Goal: Task Accomplishment & Management: Manage account settings

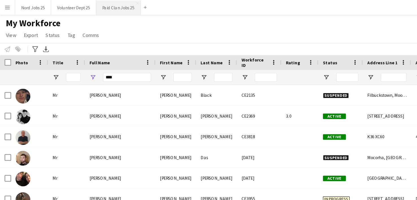
click at [86, 8] on button "Paid Clan Jobs 25 Close" at bounding box center [90, 5] width 34 height 11
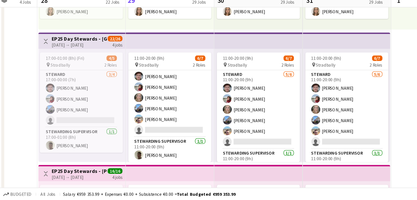
scroll to position [752, 0]
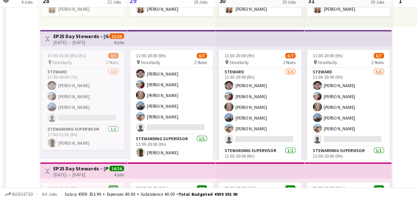
click at [132, 78] on app-top-bar at bounding box center [131, 76] width 68 height 12
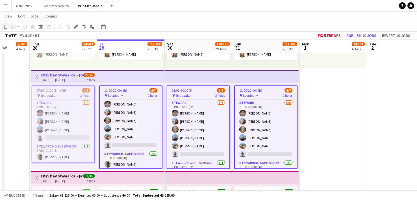
click at [7, 27] on icon "Copy" at bounding box center [5, 27] width 5 height 5
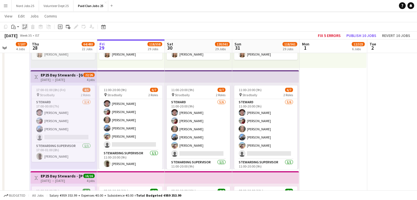
click at [24, 27] on icon "Paste linked Job" at bounding box center [25, 27] width 5 height 5
click at [15, 29] on icon "Paste" at bounding box center [13, 27] width 5 height 5
click at [20, 37] on link "Paste Ctrl+V" at bounding box center [41, 37] width 53 height 5
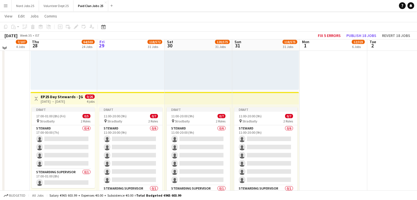
scroll to position [1637, 0]
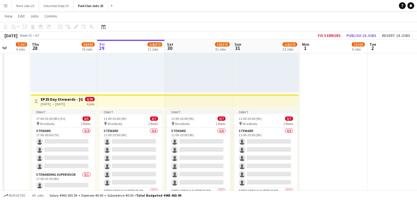
click at [125, 100] on app-top-bar at bounding box center [131, 101] width 68 height 12
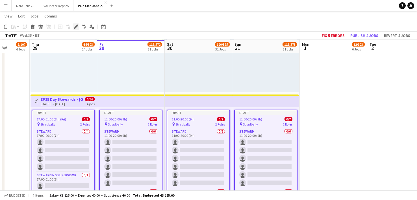
click at [76, 29] on div "Edit" at bounding box center [76, 26] width 7 height 7
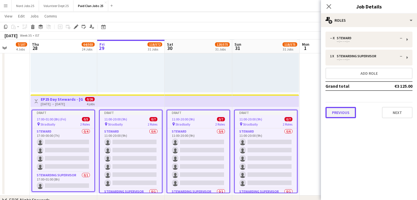
click at [345, 114] on button "Previous" at bounding box center [340, 112] width 31 height 11
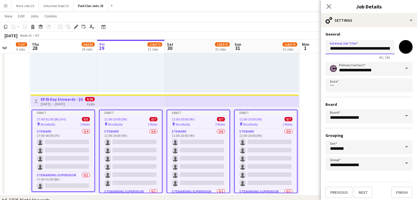
click at [372, 50] on input "**********" at bounding box center [359, 47] width 69 height 14
click at [371, 46] on input "**********" at bounding box center [359, 47] width 69 height 14
type input "**********"
click button "Next" at bounding box center [363, 192] width 19 height 11
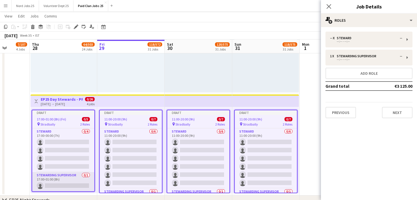
click at [60, 174] on app-card-role "Stewarding Supervisor 0/1 17:00-01:00 (8h) single-neutral-actions" at bounding box center [63, 181] width 62 height 19
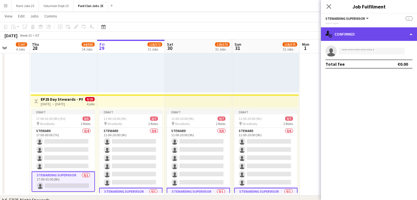
click at [367, 34] on div "single-neutral-actions-check-2 Confirmed" at bounding box center [369, 34] width 96 height 14
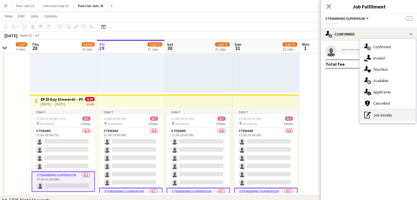
click at [385, 116] on div "pen-write Job Details" at bounding box center [388, 115] width 56 height 11
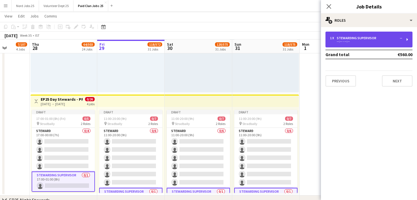
click at [338, 35] on div "1 x Stewarding Supervisor -- --:-- - --:--" at bounding box center [368, 40] width 87 height 16
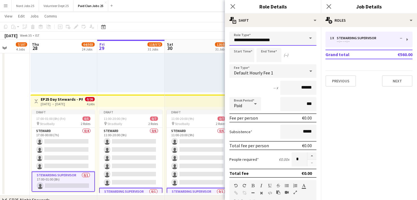
click at [294, 36] on input "**********" at bounding box center [272, 39] width 87 height 14
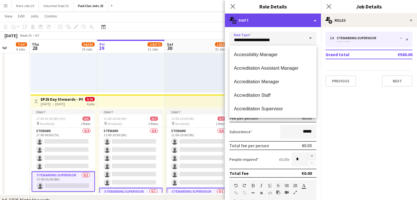
click at [282, 20] on div "multiple-actions-text Shift" at bounding box center [273, 21] width 96 height 14
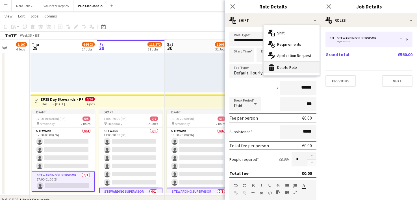
click at [293, 68] on div "bin-2 Delete Role" at bounding box center [292, 67] width 56 height 11
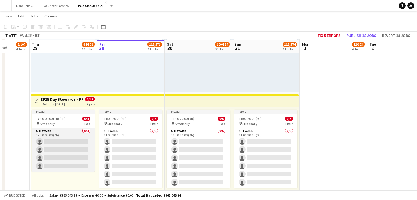
click at [84, 150] on app-card-role "[PERSON_NAME] 0/4 17:00-00:00 (7h) single-neutral-actions single-neutral-action…" at bounding box center [63, 150] width 63 height 44
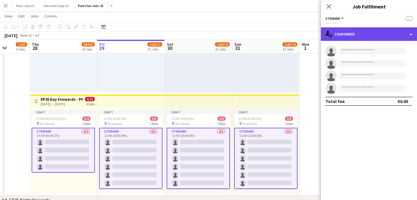
click at [369, 35] on div "single-neutral-actions-check-2 Confirmed" at bounding box center [369, 34] width 96 height 14
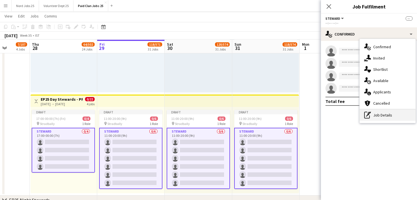
click at [381, 113] on div "pen-write Job Details" at bounding box center [388, 115] width 56 height 11
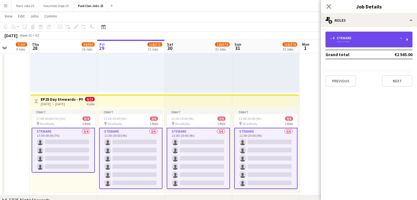
click at [348, 36] on div "Steward" at bounding box center [345, 38] width 17 height 4
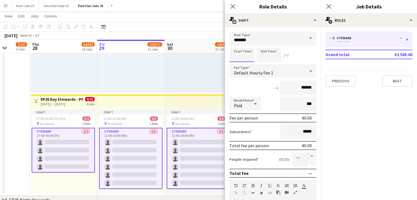
click at [241, 54] on input at bounding box center [241, 55] width 25 height 14
type input "*****"
click at [313, 154] on button "button" at bounding box center [311, 156] width 9 height 7
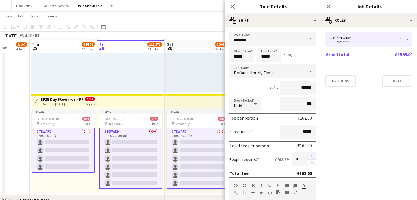
click at [313, 154] on button "button" at bounding box center [311, 156] width 9 height 7
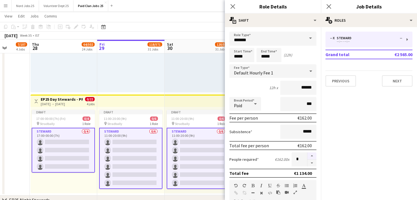
click at [313, 154] on button "button" at bounding box center [311, 156] width 9 height 7
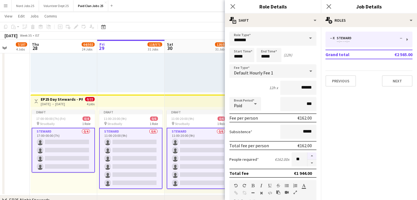
click at [313, 154] on button "button" at bounding box center [311, 156] width 9 height 7
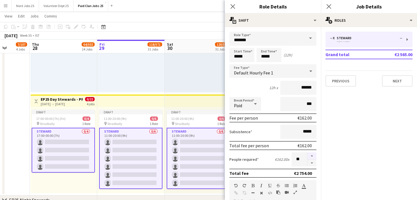
click at [313, 154] on button "button" at bounding box center [311, 156] width 9 height 7
type input "**"
click at [389, 80] on button "Next" at bounding box center [397, 80] width 31 height 11
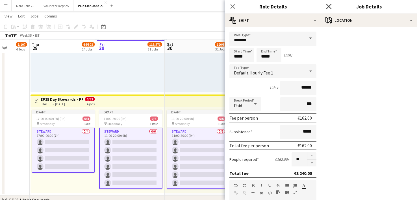
click at [329, 8] on icon "Close pop-in" at bounding box center [328, 6] width 5 height 5
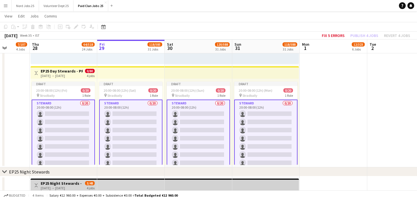
scroll to position [1666, 0]
click at [109, 68] on app-top-bar at bounding box center [131, 72] width 68 height 12
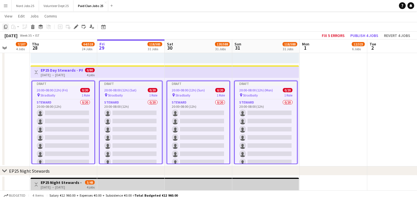
click at [4, 28] on icon "Copy" at bounding box center [5, 27] width 5 height 5
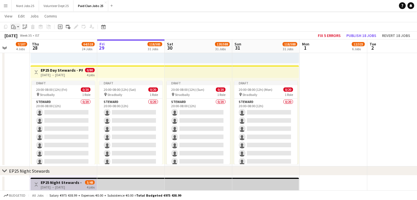
click at [14, 27] on icon "Paste" at bounding box center [13, 27] width 5 height 5
click at [20, 37] on link "Paste Ctrl+V" at bounding box center [41, 37] width 53 height 5
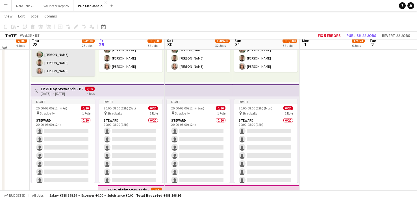
scroll to position [2261, 0]
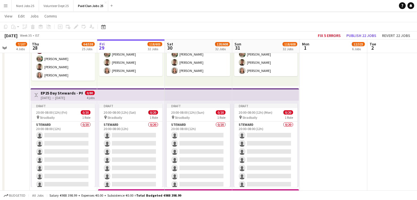
click at [64, 93] on h3 "EP25 Day Stewards - PRM" at bounding box center [62, 93] width 42 height 5
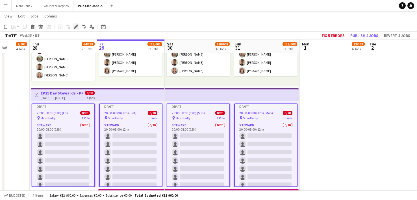
click at [76, 27] on icon at bounding box center [75, 26] width 3 height 3
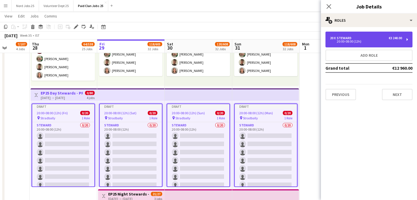
click at [348, 44] on div "20 x [PERSON_NAME] €3 240.00 20:00-08:00 (12h)" at bounding box center [368, 40] width 87 height 16
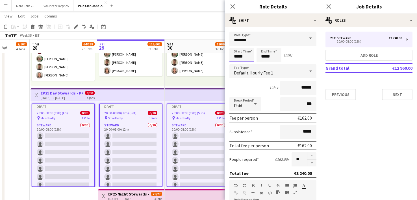
click at [242, 56] on input "*****" at bounding box center [241, 55] width 25 height 14
click at [346, 100] on div "20 x [PERSON_NAME] €3 240.00 20:00-08:00 (12h) Add role Grand total €12 960.00 …" at bounding box center [369, 66] width 96 height 78
click at [342, 95] on button "Previous" at bounding box center [340, 94] width 31 height 11
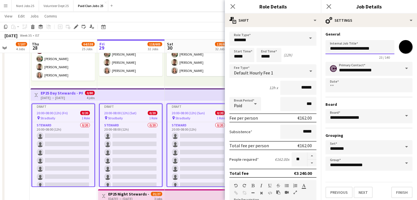
click at [344, 47] on input "**********" at bounding box center [359, 47] width 69 height 14
type input "**********"
click button "Next" at bounding box center [363, 192] width 19 height 11
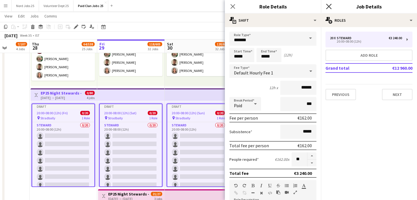
click at [329, 6] on icon at bounding box center [328, 6] width 5 height 5
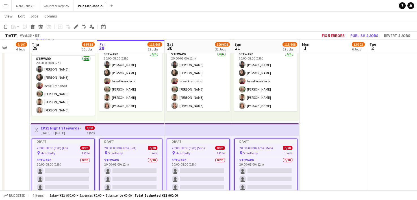
scroll to position [2226, 0]
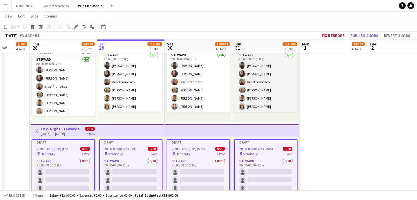
click at [258, 82] on app-card-role "[PERSON_NAME] [DATE] 20:00-08:00 (12h) [PERSON_NAME] [PERSON_NAME][GEOGRAPHIC_D…" at bounding box center [265, 82] width 63 height 60
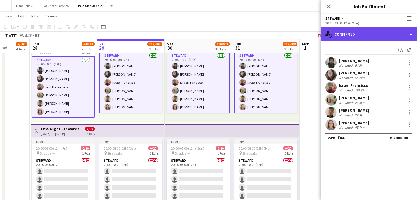
click at [357, 33] on div "single-neutral-actions-check-2 Confirmed" at bounding box center [369, 34] width 96 height 14
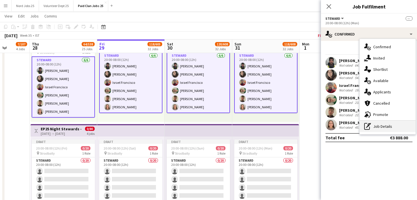
click at [374, 124] on div "pen-write Job Details" at bounding box center [388, 126] width 56 height 11
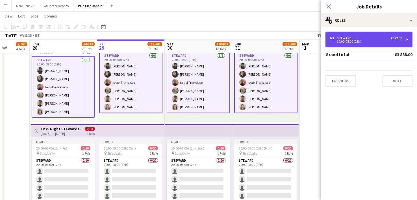
click at [361, 35] on div "6 x [PERSON_NAME] €972.00 20:00-08:00 (12h)" at bounding box center [368, 40] width 87 height 16
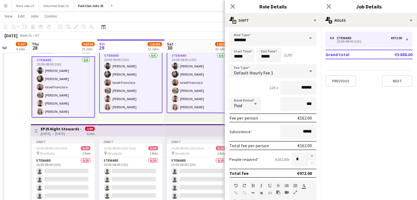
click at [332, 3] on div "Close pop-in" at bounding box center [329, 6] width 16 height 13
click at [329, 5] on icon "Close pop-in" at bounding box center [328, 6] width 5 height 5
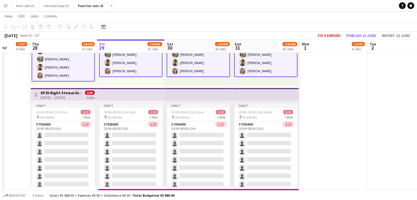
scroll to position [2262, 0]
click at [152, 94] on app-top-bar at bounding box center [131, 94] width 68 height 12
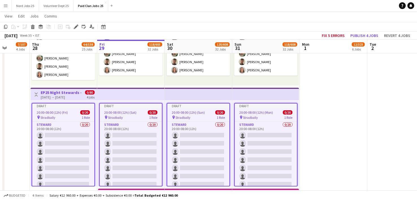
click at [272, 107] on div "Draft" at bounding box center [266, 106] width 62 height 5
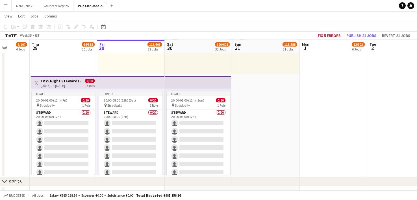
scroll to position [3082, 0]
click at [66, 81] on h3 "EP25 Night Stewards - PRM" at bounding box center [62, 81] width 42 height 5
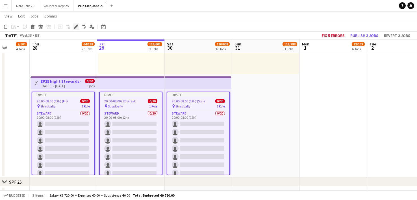
click at [77, 28] on icon "Edit" at bounding box center [76, 27] width 5 height 5
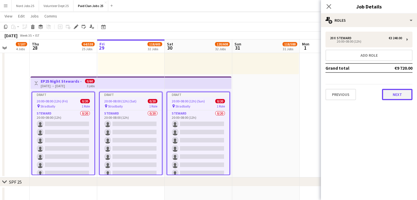
click at [392, 93] on button "Next" at bounding box center [397, 94] width 31 height 11
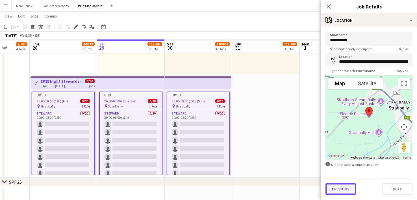
click at [343, 189] on button "Previous" at bounding box center [340, 189] width 31 height 11
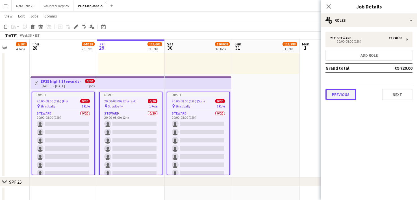
click at [341, 98] on button "Previous" at bounding box center [340, 94] width 31 height 11
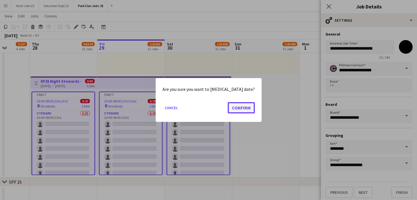
click at [241, 107] on button "Confirm" at bounding box center [241, 107] width 27 height 11
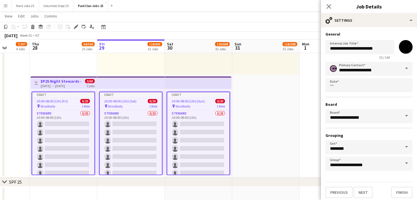
scroll to position [3082, 0]
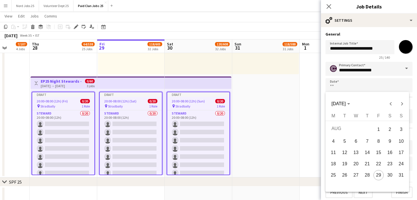
click at [388, 175] on span "30" at bounding box center [390, 175] width 10 height 10
type input "**********"
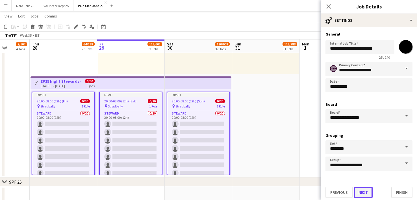
click at [365, 192] on button "Next" at bounding box center [363, 192] width 19 height 11
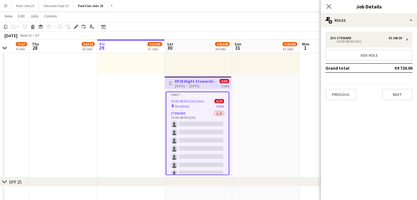
click at [194, 80] on h3 "EP25 Night Stewards - PRM" at bounding box center [196, 81] width 42 height 5
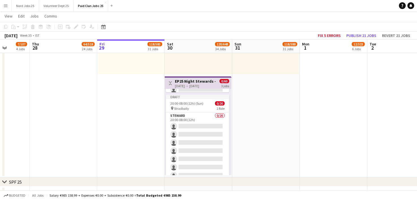
scroll to position [172, 0]
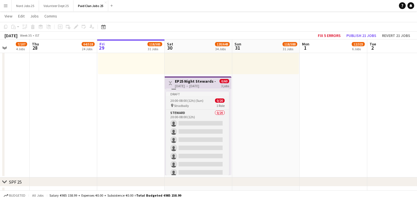
click at [204, 104] on div "pin Stradbally 1 Role" at bounding box center [197, 105] width 63 height 5
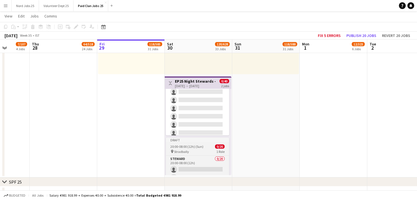
scroll to position [86, 0]
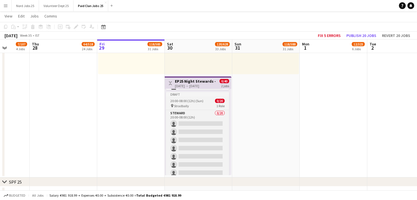
click at [200, 102] on span "20:00-08:00 (12h) (Sun)" at bounding box center [186, 101] width 33 height 4
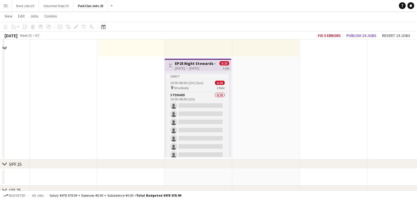
scroll to position [3083, 0]
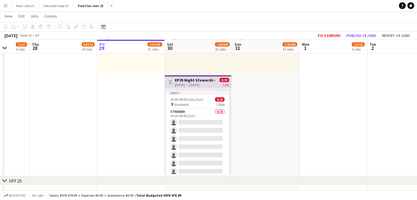
click at [215, 83] on div "[DATE] → [DATE]" at bounding box center [196, 85] width 42 height 4
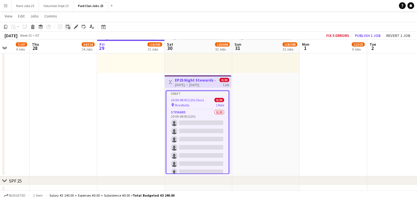
click at [68, 27] on icon "Add linked Job" at bounding box center [68, 27] width 5 height 5
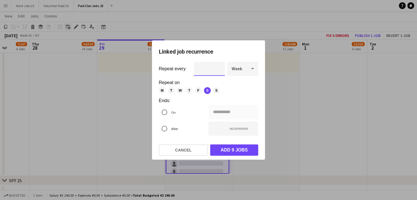
scroll to position [0, 0]
click at [246, 70] on div "Week" at bounding box center [237, 69] width 20 height 14
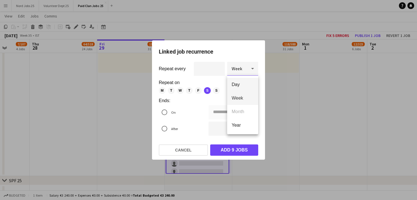
click at [238, 84] on span "Day" at bounding box center [243, 84] width 22 height 5
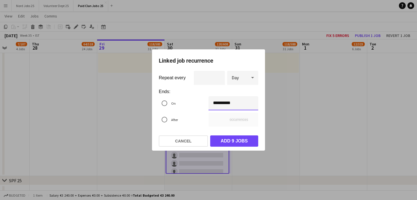
click at [217, 104] on div "**********" at bounding box center [208, 100] width 417 height 200
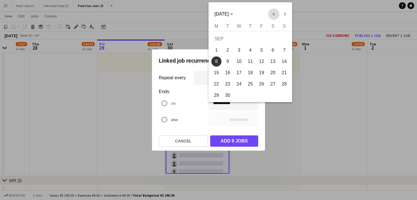
click at [274, 15] on span "Previous month" at bounding box center [273, 13] width 11 height 11
click at [284, 86] on span "31" at bounding box center [284, 85] width 10 height 10
type input "**********"
type input "*"
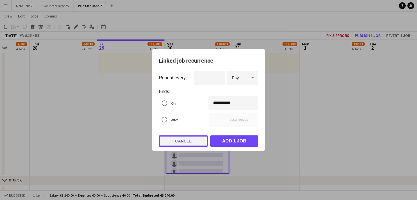
click at [190, 144] on button "Cancel" at bounding box center [183, 141] width 49 height 11
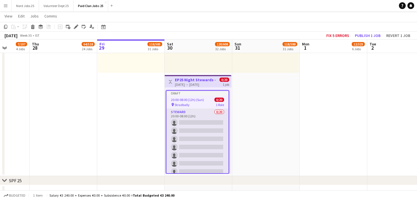
scroll to position [3083, 0]
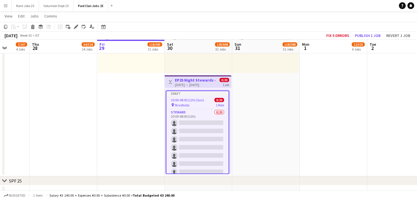
click at [216, 81] on h3 "EP25 Night Stewards - PRM" at bounding box center [196, 80] width 42 height 5
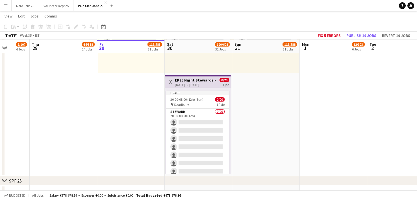
click at [218, 84] on div "Toggle View EP25 Night Stewards - PRM [DATE] → [DATE] 0/20 1 job" at bounding box center [198, 82] width 62 height 10
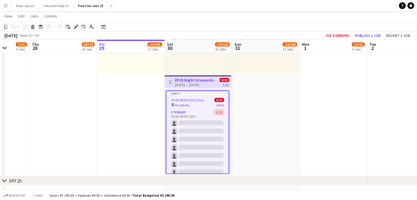
click at [75, 27] on icon at bounding box center [75, 26] width 3 height 3
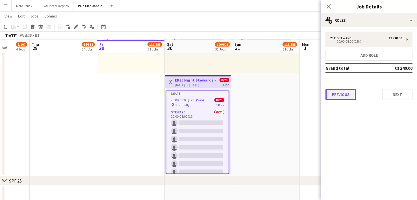
click at [345, 92] on button "Previous" at bounding box center [340, 94] width 31 height 11
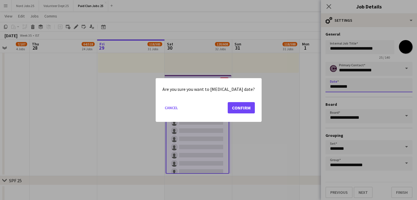
scroll to position [0, 0]
click at [238, 107] on button "Confirm" at bounding box center [241, 107] width 27 height 11
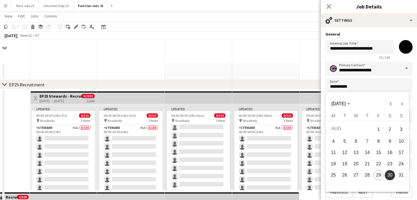
scroll to position [3083, 0]
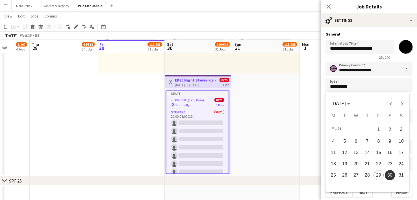
click at [378, 174] on span "29" at bounding box center [378, 175] width 10 height 10
type input "**********"
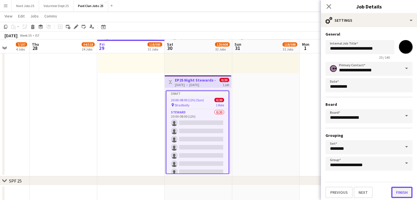
click at [399, 193] on button "Finish" at bounding box center [401, 192] width 21 height 11
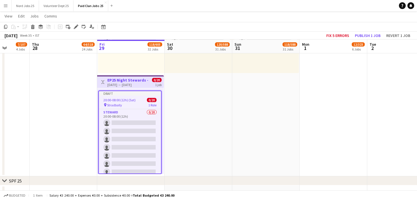
click at [129, 83] on div "[DATE] → [DATE]" at bounding box center [128, 85] width 42 height 4
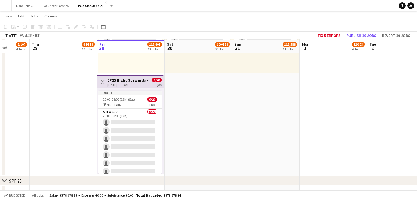
click at [141, 82] on h3 "EP25 Night Stewards - PRM" at bounding box center [128, 80] width 42 height 5
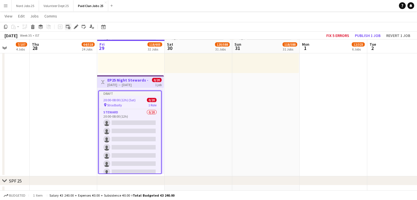
click at [68, 26] on icon "Add linked Job" at bounding box center [68, 27] width 5 height 5
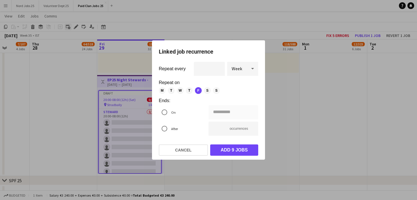
scroll to position [0, 0]
click at [232, 69] on span "Week" at bounding box center [237, 69] width 10 height 6
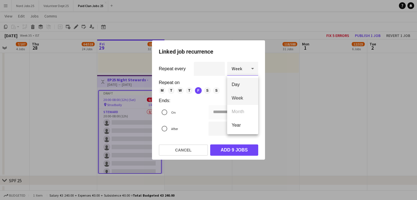
click at [239, 86] on span "Day" at bounding box center [243, 84] width 22 height 5
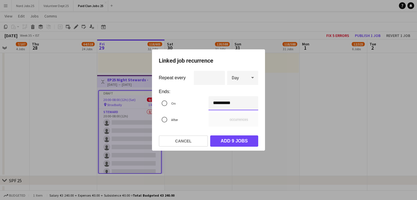
click at [212, 103] on div "**********" at bounding box center [208, 100] width 417 height 200
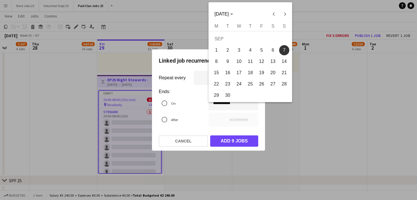
click at [217, 50] on span "1" at bounding box center [216, 50] width 10 height 10
type input "**********"
type input "*"
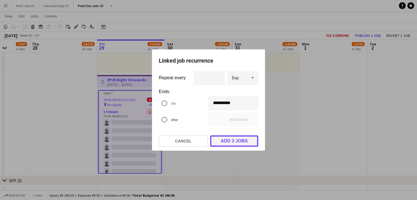
click at [235, 137] on button "Add 3 jobs" at bounding box center [234, 141] width 48 height 11
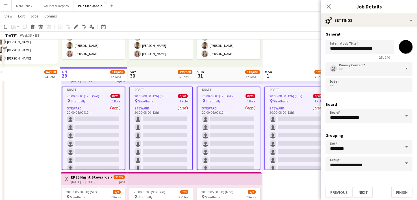
scroll to position [2276, 0]
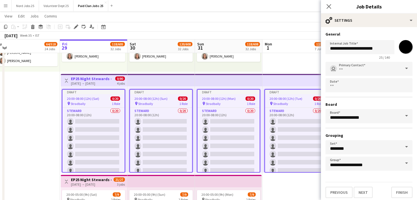
click at [290, 90] on div "Draft" at bounding box center [296, 92] width 62 height 5
type input "*******"
type input "**********"
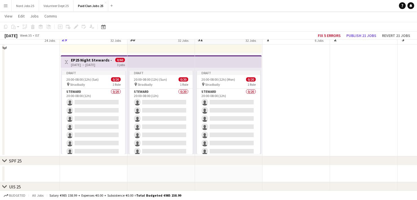
scroll to position [3090, 0]
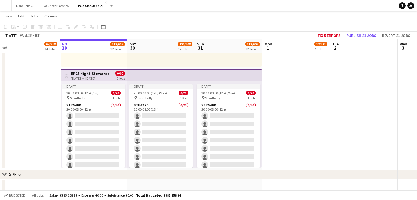
click at [140, 70] on app-top-bar at bounding box center [161, 75] width 68 height 12
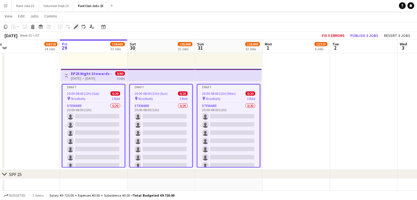
click at [76, 25] on icon "Edit" at bounding box center [76, 27] width 5 height 5
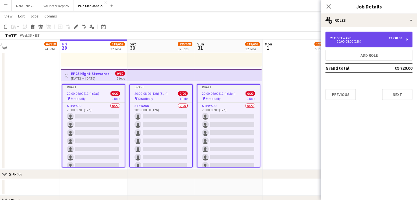
click at [375, 37] on div "20 x [PERSON_NAME] €3 240.00" at bounding box center [366, 38] width 72 height 4
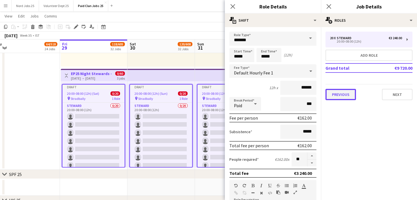
click at [347, 97] on button "Previous" at bounding box center [340, 94] width 31 height 11
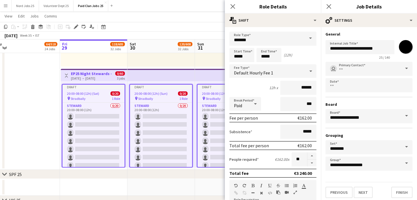
click at [404, 50] on input "*******" at bounding box center [405, 47] width 20 height 20
click at [158, 78] on app-top-bar at bounding box center [161, 75] width 68 height 12
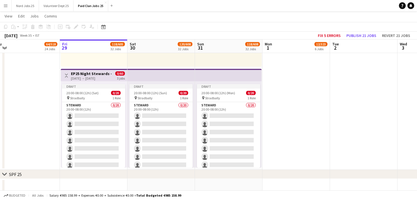
click at [145, 71] on app-top-bar at bounding box center [161, 75] width 68 height 12
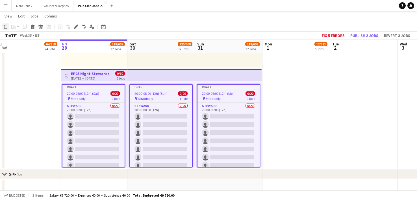
click at [5, 28] on icon "Copy" at bounding box center [5, 27] width 5 height 5
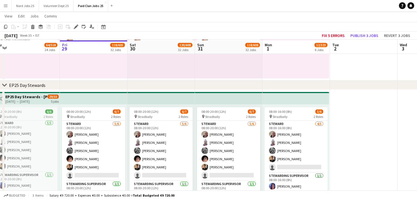
scroll to position [527, 0]
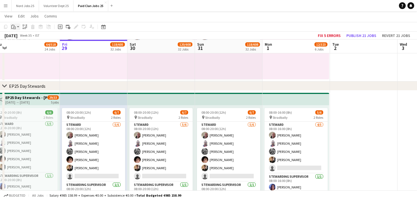
click at [16, 27] on icon "Paste" at bounding box center [13, 27] width 5 height 5
click at [30, 37] on link "Paste Ctrl+V" at bounding box center [41, 37] width 53 height 5
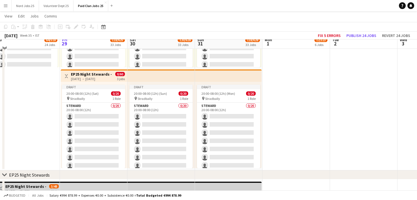
scroll to position [1755, 0]
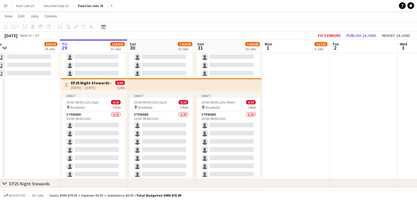
click at [88, 82] on h3 "EP25 Night Stewards - PRM" at bounding box center [92, 82] width 42 height 5
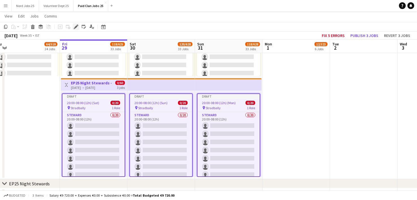
click at [75, 27] on icon at bounding box center [75, 26] width 3 height 3
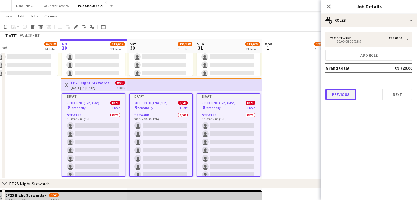
click at [340, 92] on button "Previous" at bounding box center [340, 94] width 31 height 11
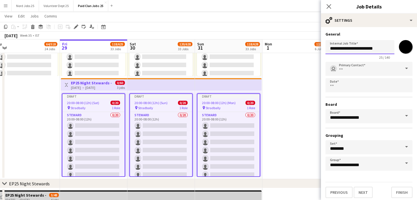
click at [345, 49] on input "**********" at bounding box center [359, 47] width 69 height 14
type input "**********"
click at [367, 190] on button "Next" at bounding box center [363, 192] width 19 height 11
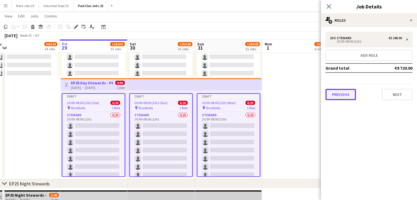
click at [337, 94] on button "Previous" at bounding box center [340, 94] width 31 height 11
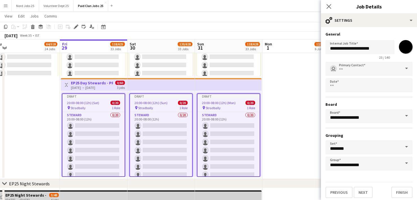
click at [404, 48] on input "*******" at bounding box center [405, 47] width 20 height 20
click at [95, 110] on app-job-card "Draft 20:00-08:00 (12h) (Sat) 0/20 pin Stradbally 1 Role [PERSON_NAME] 0/20 20:…" at bounding box center [93, 135] width 63 height 84
type input "*******"
type input "**********"
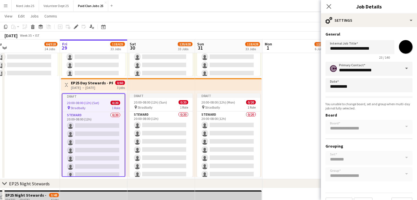
click at [99, 110] on div "pin Stradbally 1 Role" at bounding box center [93, 108] width 62 height 5
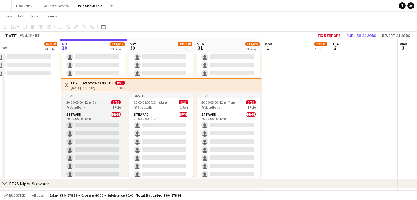
click at [100, 109] on div "pin Stradbally 1 Role" at bounding box center [93, 107] width 63 height 5
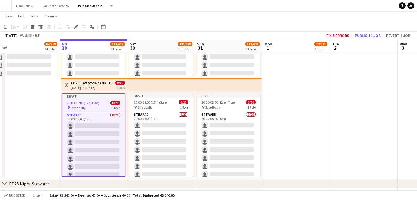
click at [98, 104] on span "20:00-08:00 (12h) (Sat)" at bounding box center [83, 103] width 32 height 4
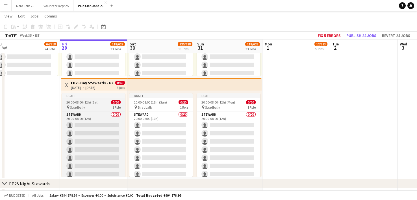
click at [107, 96] on div "Draft" at bounding box center [93, 95] width 63 height 5
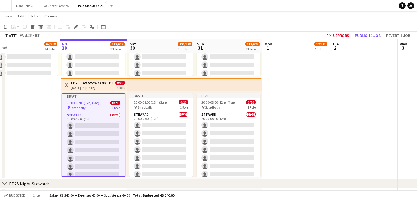
click at [103, 84] on h3 "EP25 Day Stewards - PRM" at bounding box center [92, 82] width 42 height 5
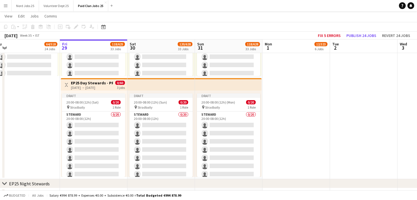
click at [103, 86] on div "[DATE] → [DATE]" at bounding box center [92, 88] width 42 height 4
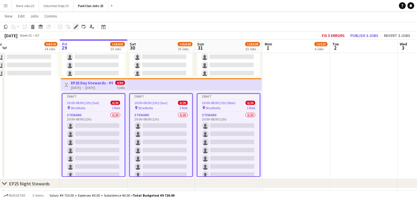
click at [78, 27] on icon "Edit" at bounding box center [76, 27] width 5 height 5
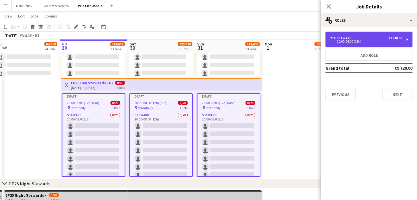
click at [358, 35] on div "20 x [PERSON_NAME] €3 240.00 20:00-08:00 (12h)" at bounding box center [368, 40] width 87 height 16
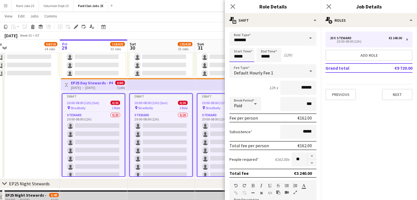
click at [242, 56] on input "*****" at bounding box center [241, 55] width 25 height 14
click at [236, 56] on input "*****" at bounding box center [241, 55] width 25 height 14
type input "*****"
click at [271, 58] on input "*****" at bounding box center [268, 55] width 25 height 14
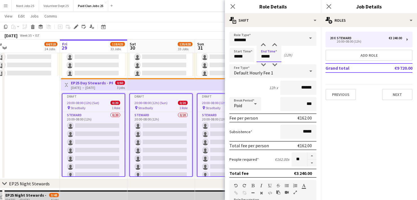
type input "*****"
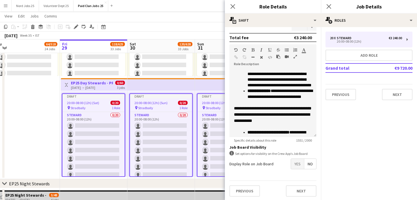
scroll to position [249, 0]
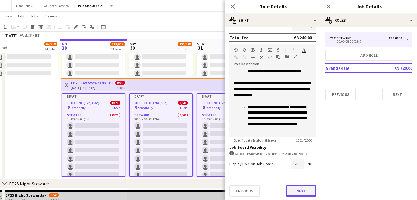
click at [299, 190] on button "Next" at bounding box center [301, 191] width 31 height 11
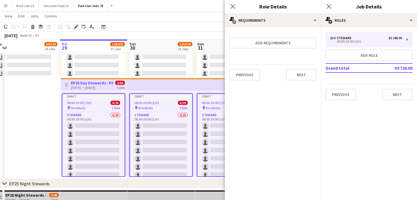
scroll to position [0, 0]
click at [391, 93] on button "Next" at bounding box center [397, 94] width 31 height 11
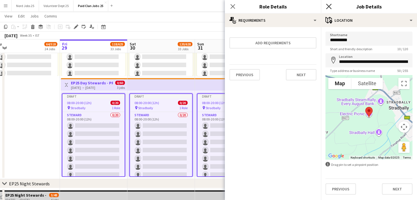
click at [330, 7] on icon "Close pop-in" at bounding box center [328, 6] width 5 height 5
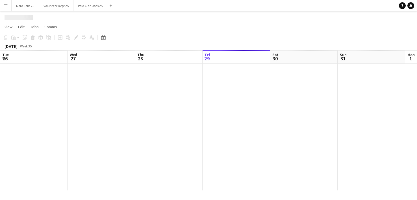
scroll to position [0, 135]
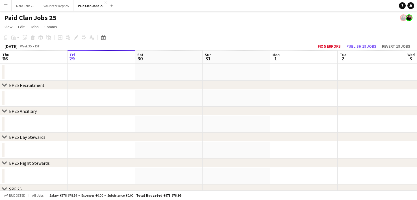
click at [4, 6] on app-icon "Menu" at bounding box center [5, 5] width 5 height 5
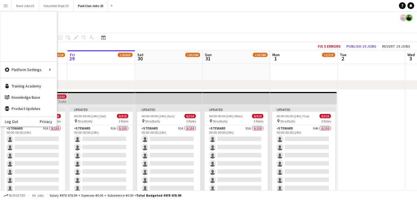
scroll to position [0, 0]
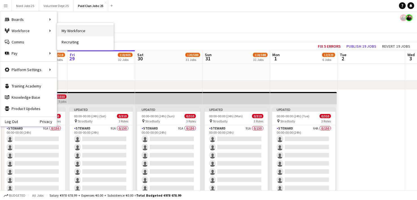
click at [76, 33] on link "My Workforce" at bounding box center [85, 30] width 56 height 11
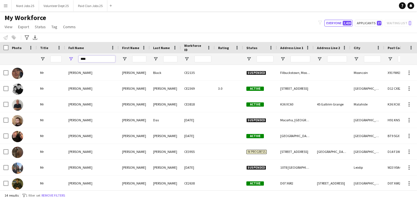
click at [83, 57] on input "****" at bounding box center [97, 59] width 37 height 7
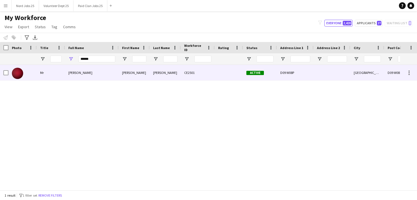
click at [19, 71] on img at bounding box center [17, 73] width 11 height 11
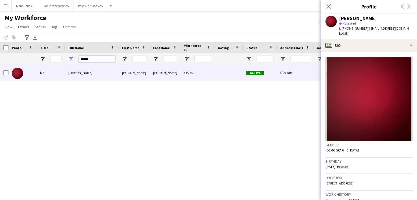
click at [86, 60] on input "******" at bounding box center [97, 59] width 37 height 7
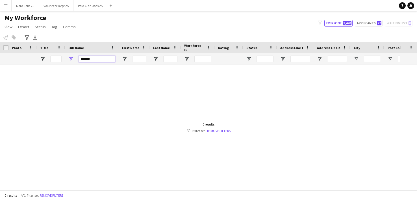
type input "******"
